Goal: Task Accomplishment & Management: Complete application form

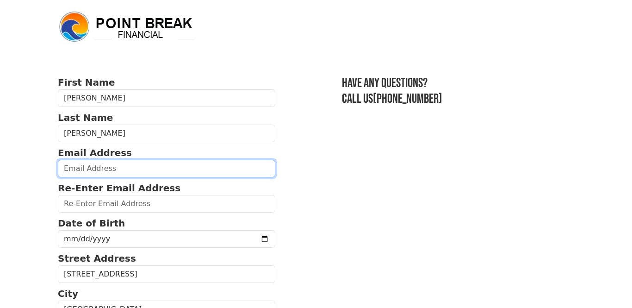
click at [104, 177] on input "email" at bounding box center [166, 169] width 217 height 18
type input "[EMAIL_ADDRESS][DOMAIN_NAME]"
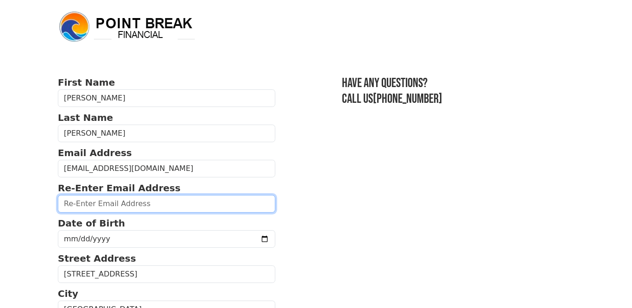
type input "[EMAIL_ADDRESS][DOMAIN_NAME]"
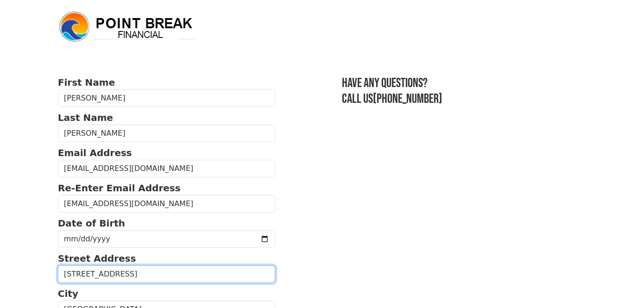
type input "[STREET_ADDRESS]"
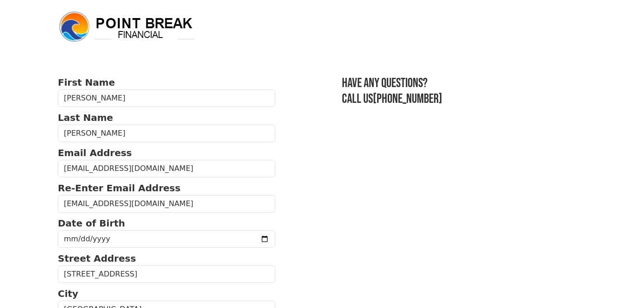
type input "97301"
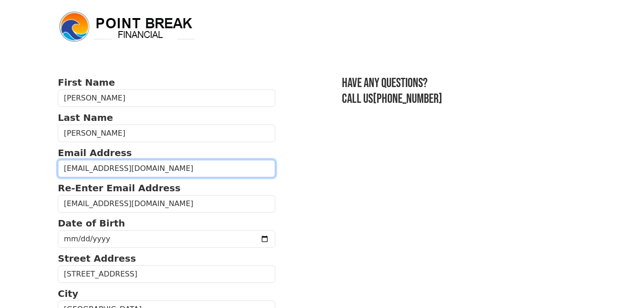
type input "[PHONE_NUMBER]"
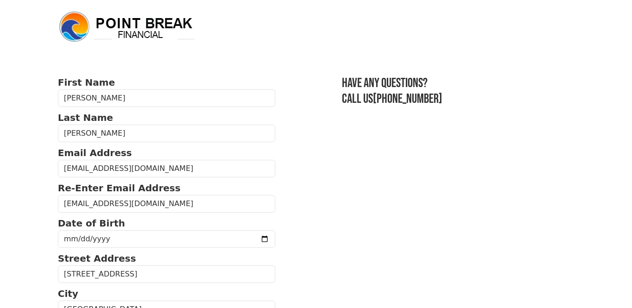
click at [8, 167] on body "First Name [PERSON_NAME] Last Name [PERSON_NAME] Email Address [EMAIL_ADDRESS][…" at bounding box center [316, 154] width 632 height 308
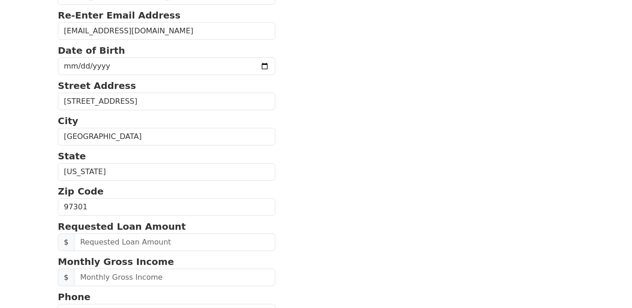
scroll to position [185, 0]
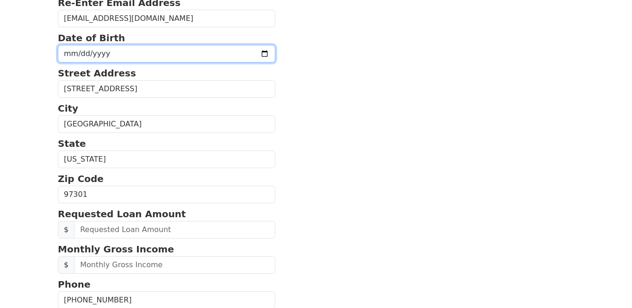
click at [258, 62] on input "date" at bounding box center [166, 54] width 217 height 18
type input "[DATE]"
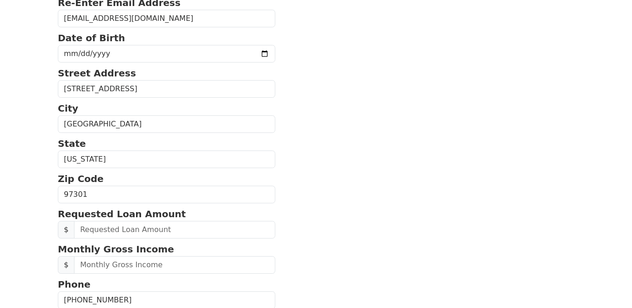
click at [377, 160] on section "First Name [PERSON_NAME] Last Name [PERSON_NAME] Email Address [EMAIL_ADDRESS][…" at bounding box center [316, 192] width 516 height 604
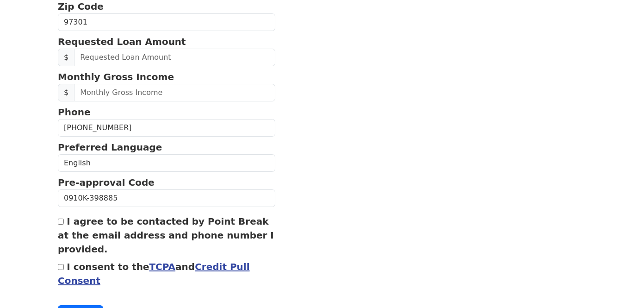
scroll to position [370, 0]
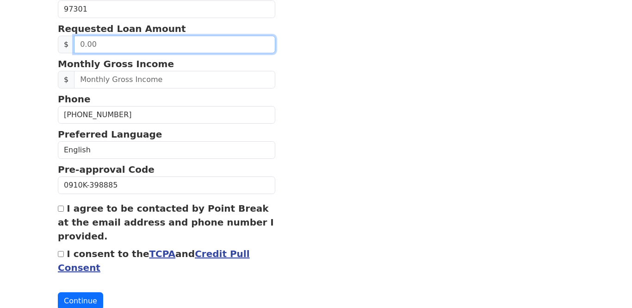
click at [110, 53] on input "text" at bounding box center [174, 45] width 201 height 18
type input "20,000.00"
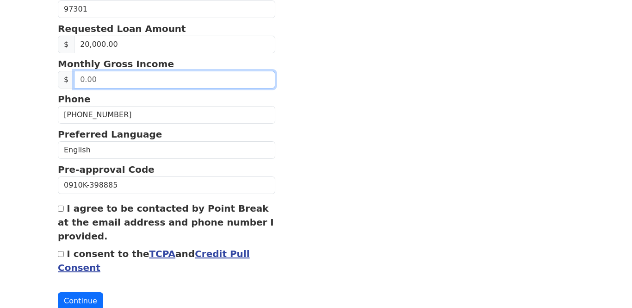
click at [125, 88] on input "text" at bounding box center [174, 80] width 201 height 18
type input "3,300.00"
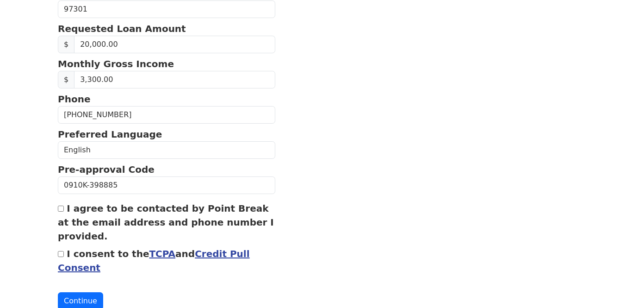
click at [409, 183] on section "First Name [PERSON_NAME] Last Name [PERSON_NAME] Email Address [EMAIL_ADDRESS][…" at bounding box center [316, 7] width 516 height 604
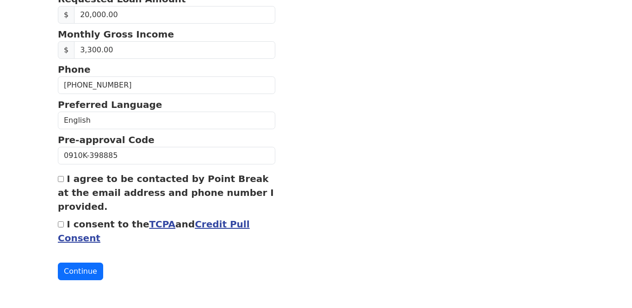
scroll to position [500, 0]
click at [170, 218] on link "TCPA" at bounding box center [162, 223] width 26 height 11
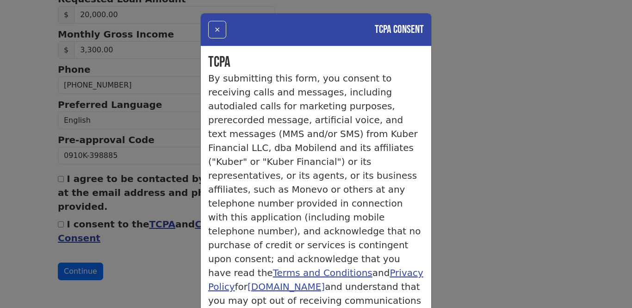
click at [509, 160] on div "× TCPA Consent TCPA By submitting this form, you consent to receiving calls and…" at bounding box center [316, 154] width 632 height 308
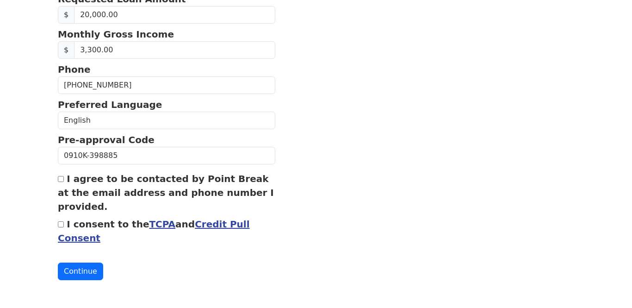
click at [248, 218] on link "Credit Pull Consent" at bounding box center [154, 230] width 192 height 25
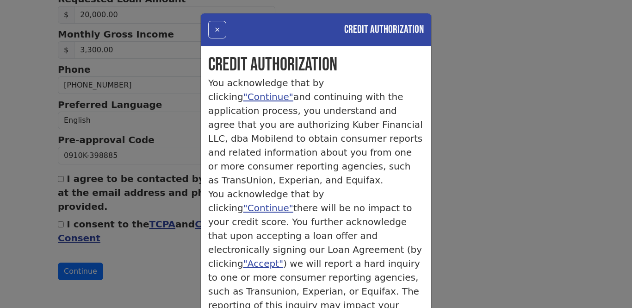
click at [581, 113] on div "× Credit Authorization Credit Authorization You acknowledge that by clicking "C…" at bounding box center [316, 154] width 632 height 308
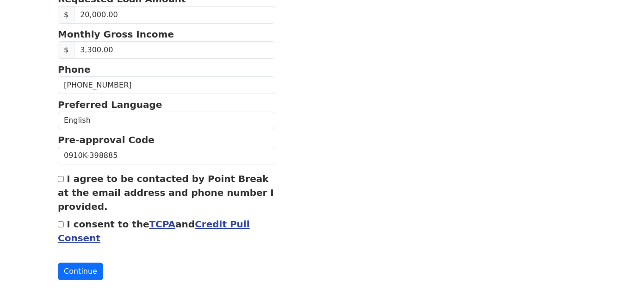
click at [62, 176] on input "I agree to be contacted by Point Break at the email address and phone number I …" at bounding box center [61, 179] width 6 height 6
checkbox input "true"
click at [85, 272] on button "Continue" at bounding box center [80, 271] width 45 height 18
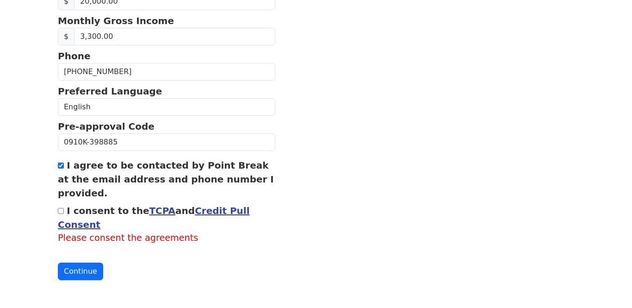
click at [62, 214] on input "I consent to the TCPA and Credit Pull Consent" at bounding box center [61, 211] width 6 height 6
checkbox input "true"
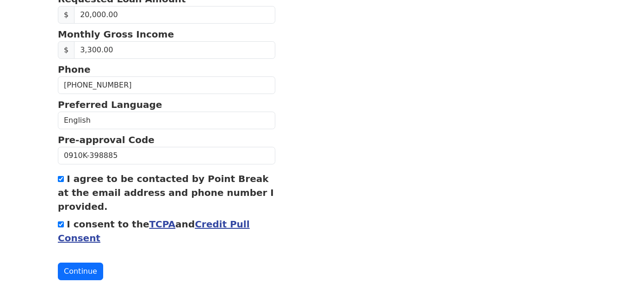
click at [81, 265] on button "Continue" at bounding box center [80, 271] width 45 height 18
